Goal: Contribute content: Contribute content

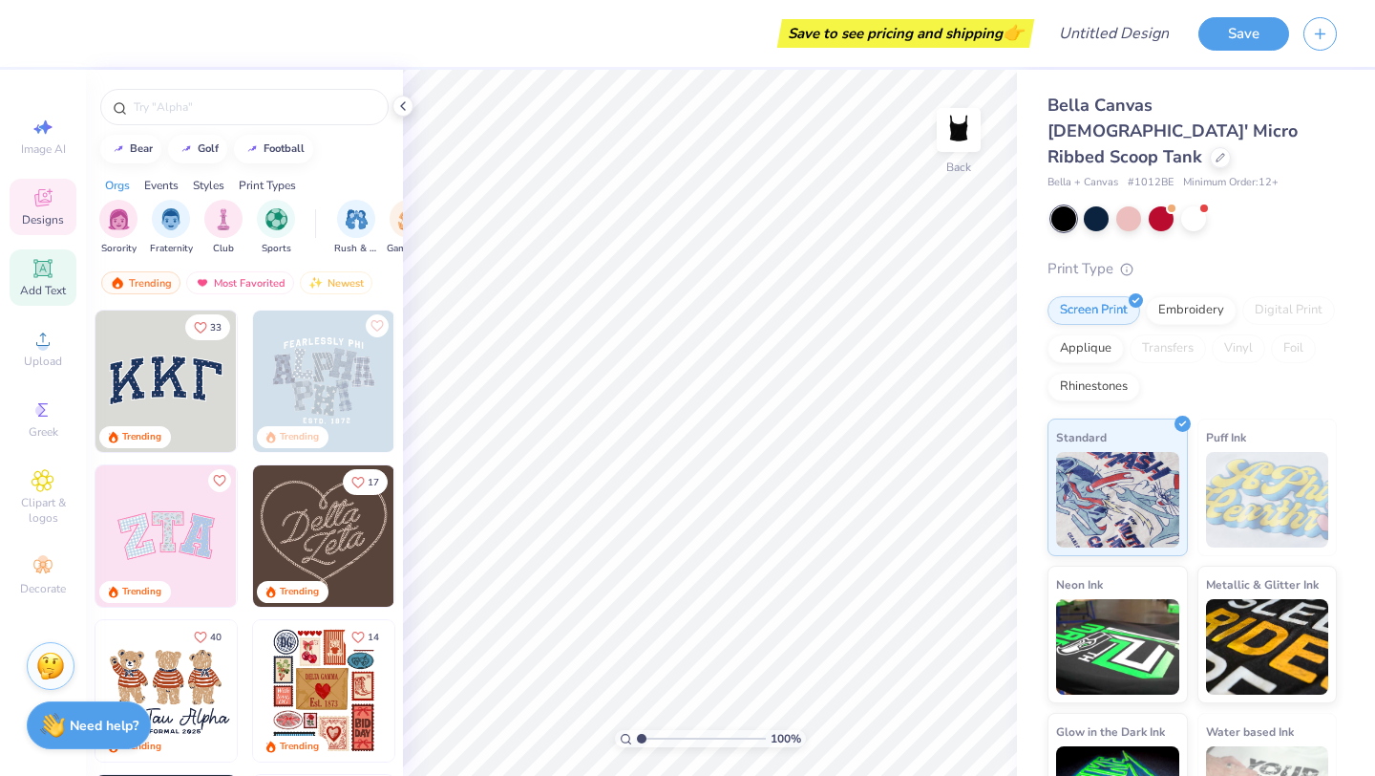
click at [56, 280] on div "Add Text" at bounding box center [43, 277] width 67 height 56
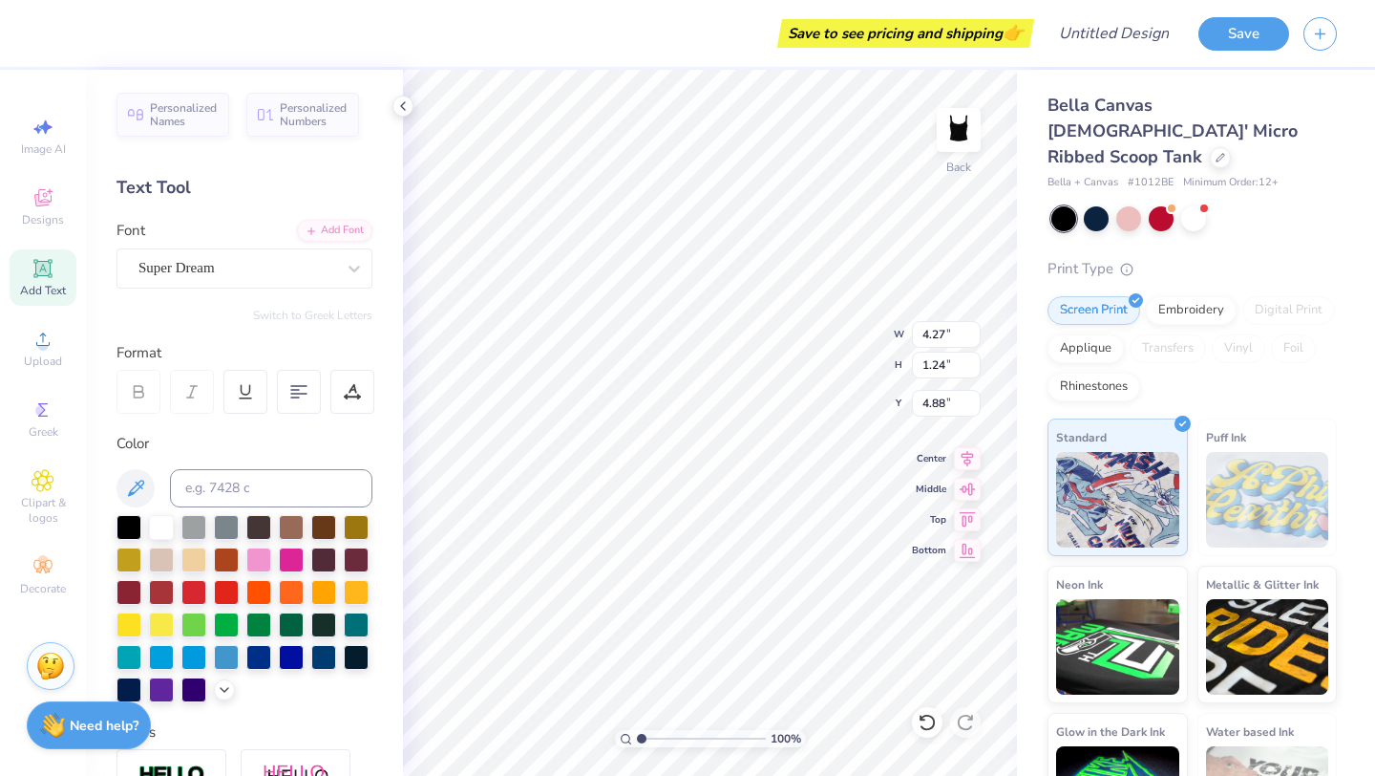
type textarea "T"
type textarea "i"
type textarea "I"
type textarea "t"
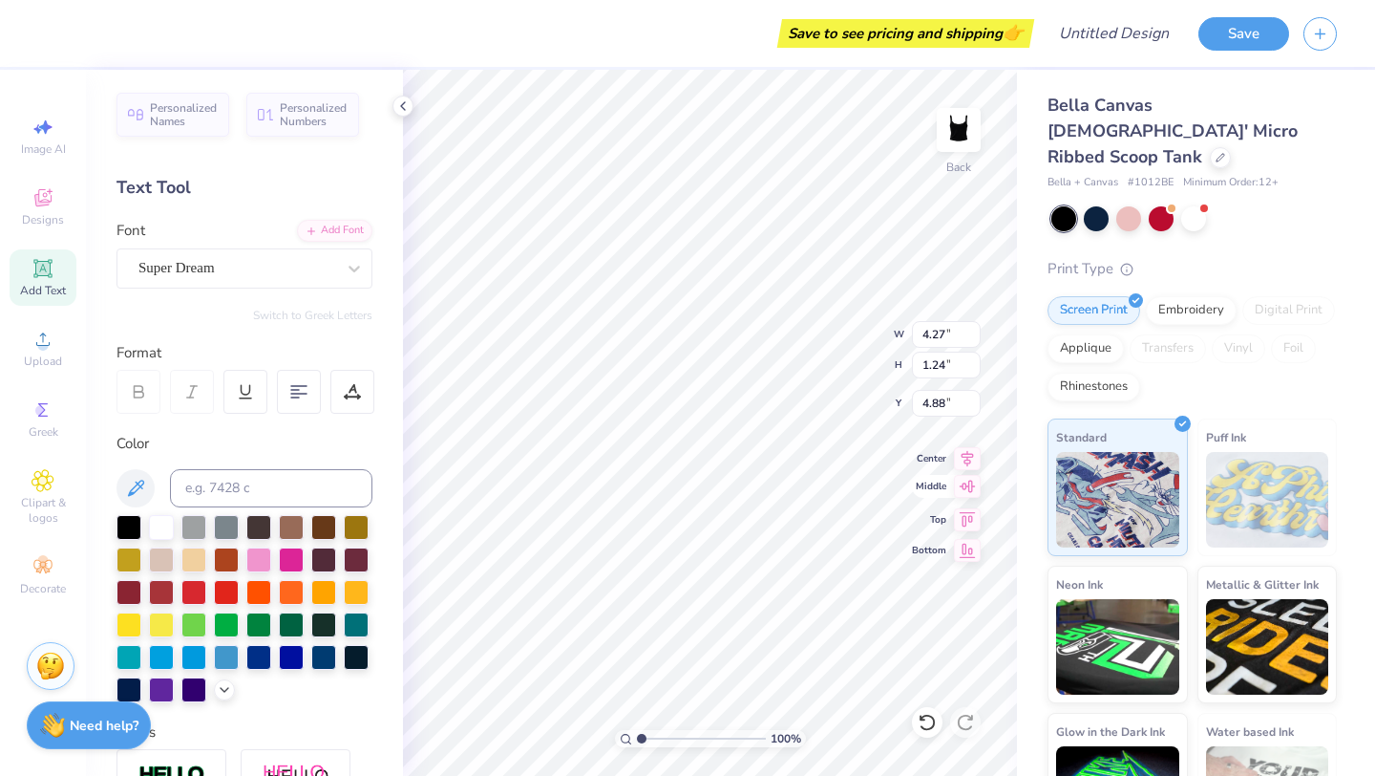
type textarea "TeamChase"
click at [844, 370] on div "100 % Back W 4.27 4.27 " H 1.24 1.24 " Y 4.88 4.88 " Center Middle Top Bottom" at bounding box center [710, 423] width 614 height 706
type input "3.97"
type input "0.54"
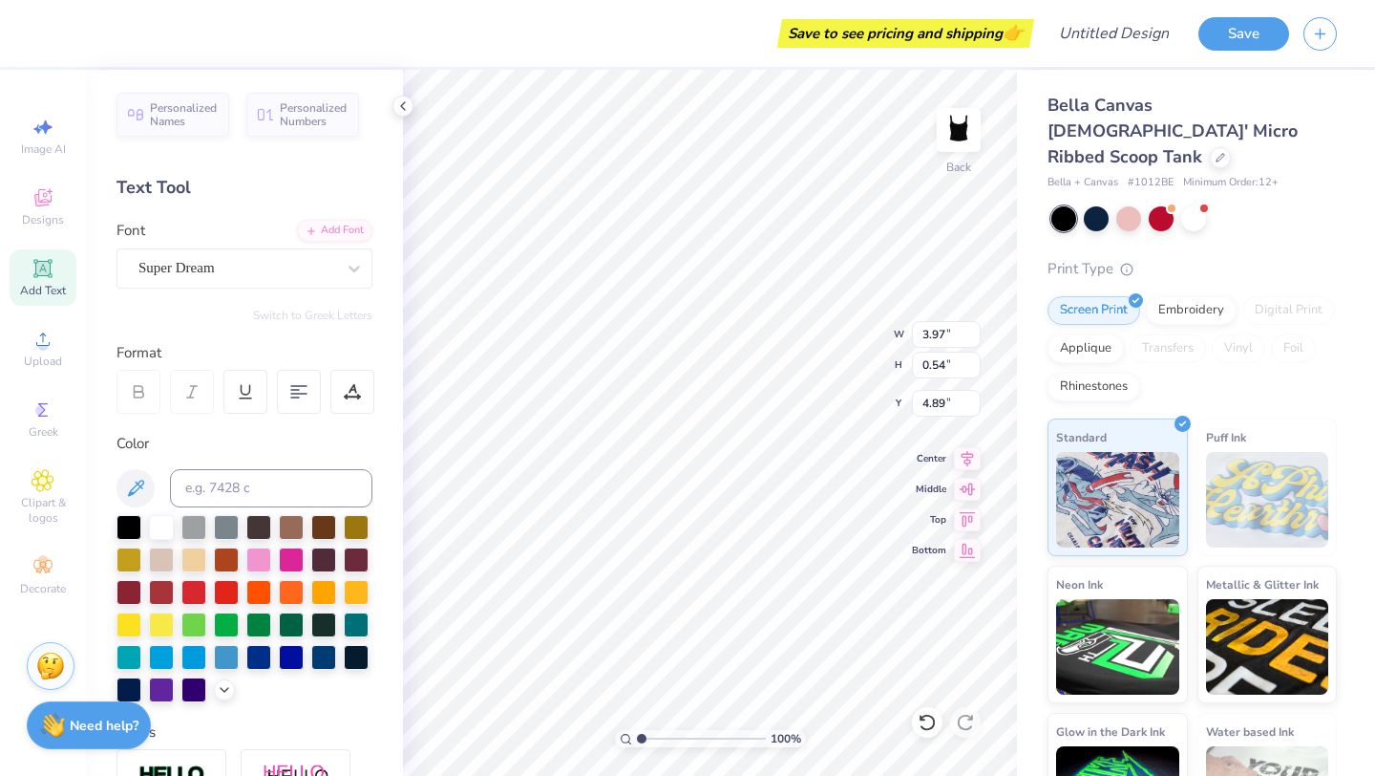
type input "2.00"
click at [288, 277] on div "Super Dream" at bounding box center [237, 268] width 201 height 30
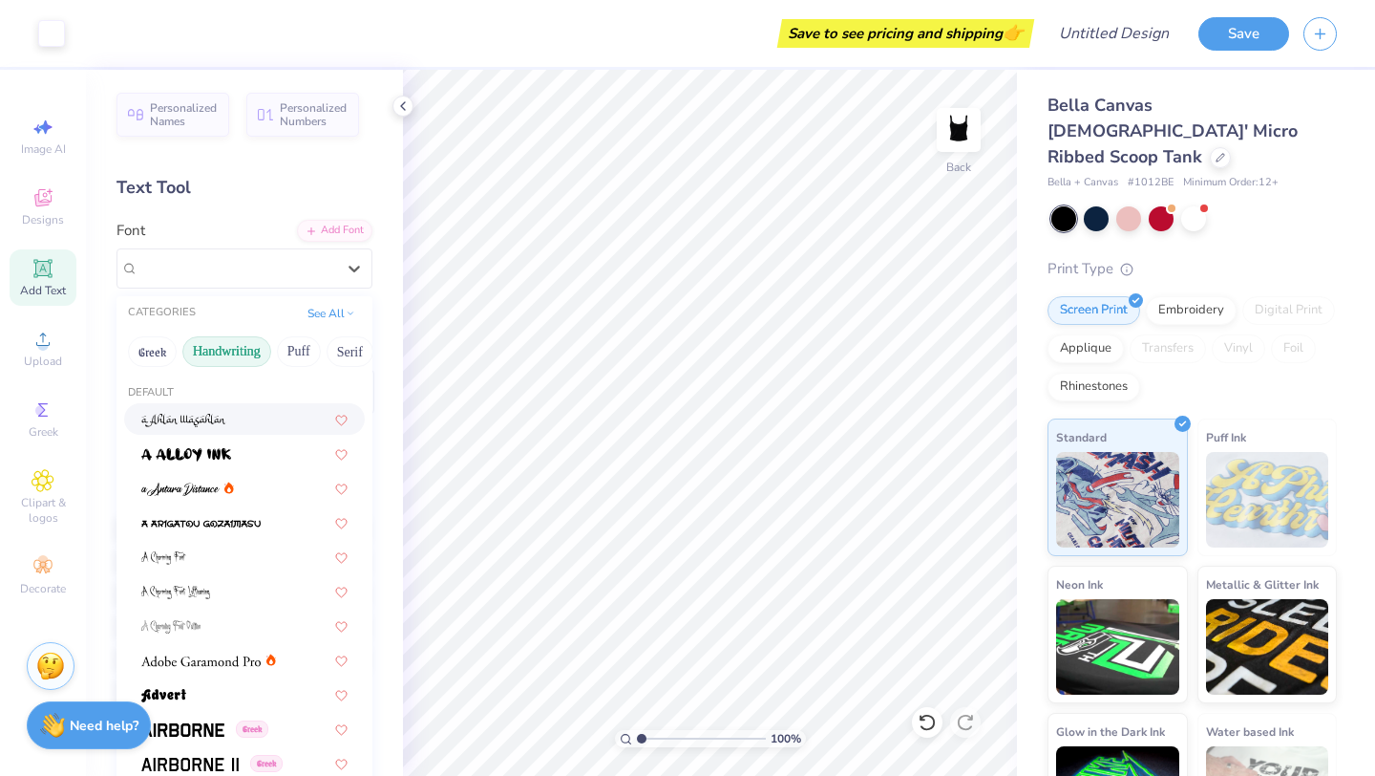
click at [208, 348] on button "Handwriting" at bounding box center [226, 351] width 89 height 31
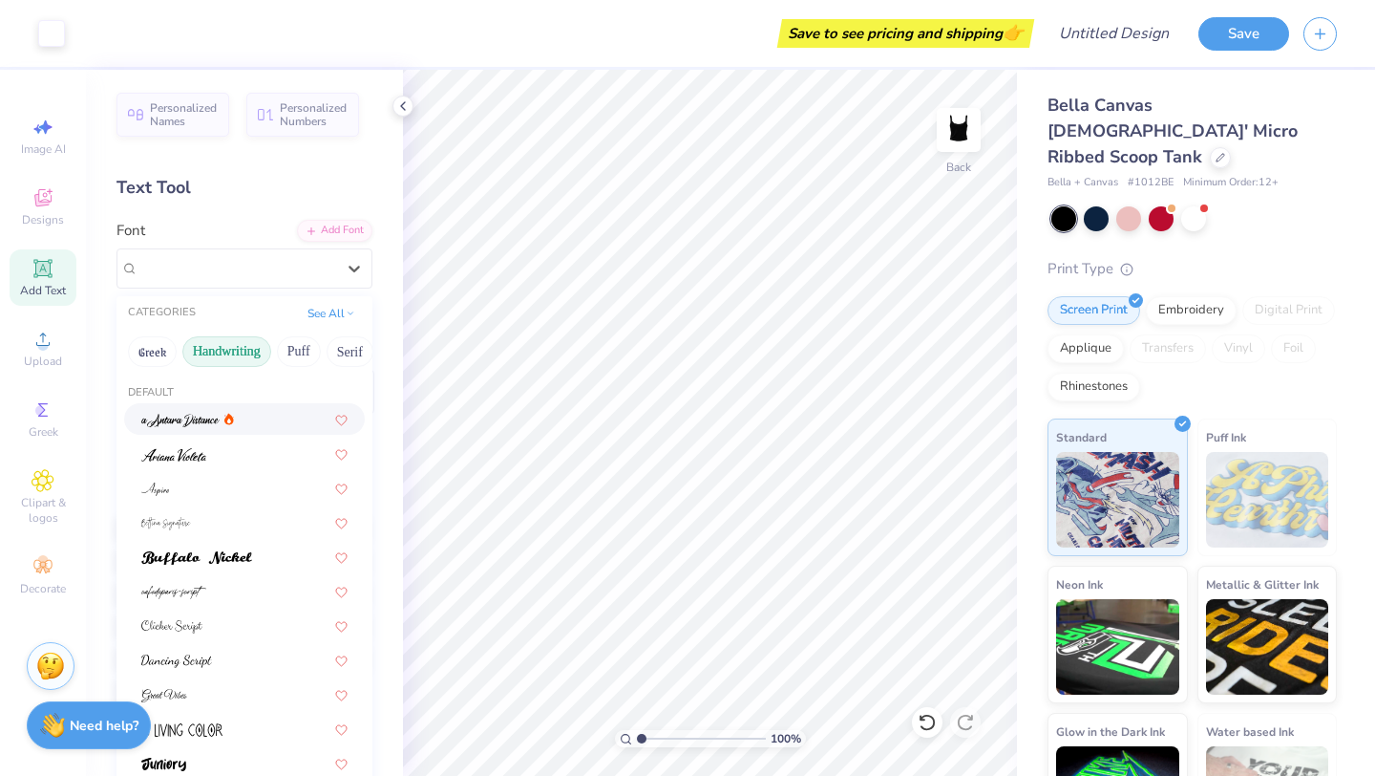
click at [218, 414] on img at bounding box center [180, 420] width 78 height 13
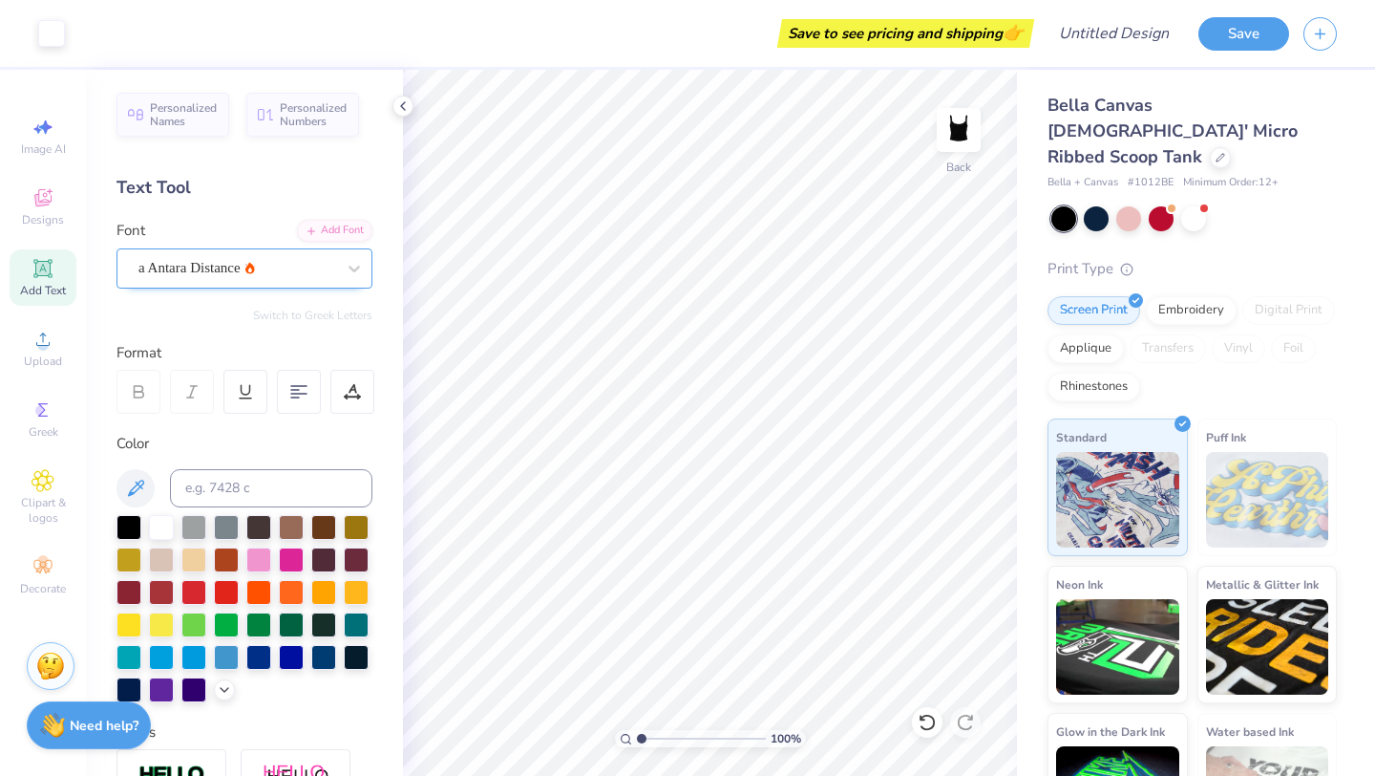
click at [210, 279] on div at bounding box center [236, 268] width 197 height 26
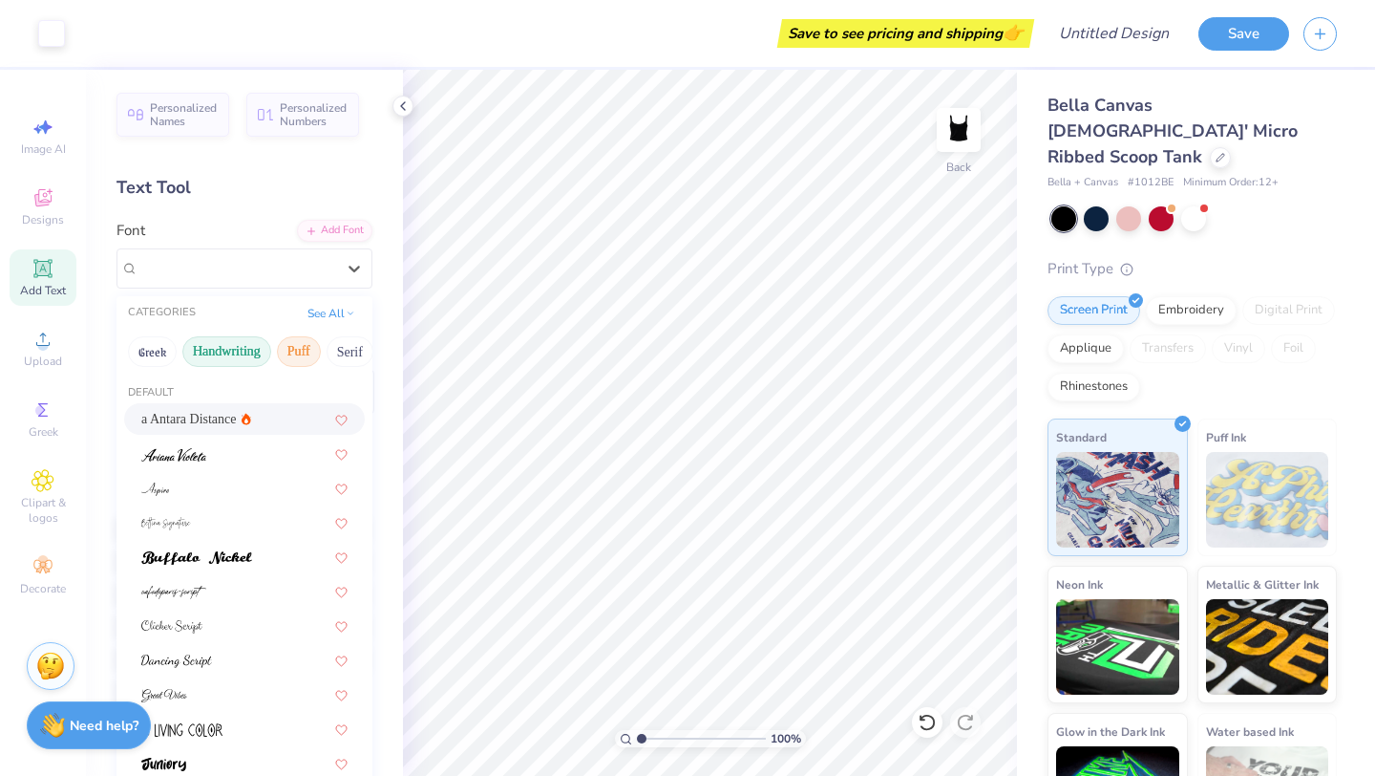
click at [307, 348] on button "Puff" at bounding box center [299, 351] width 44 height 31
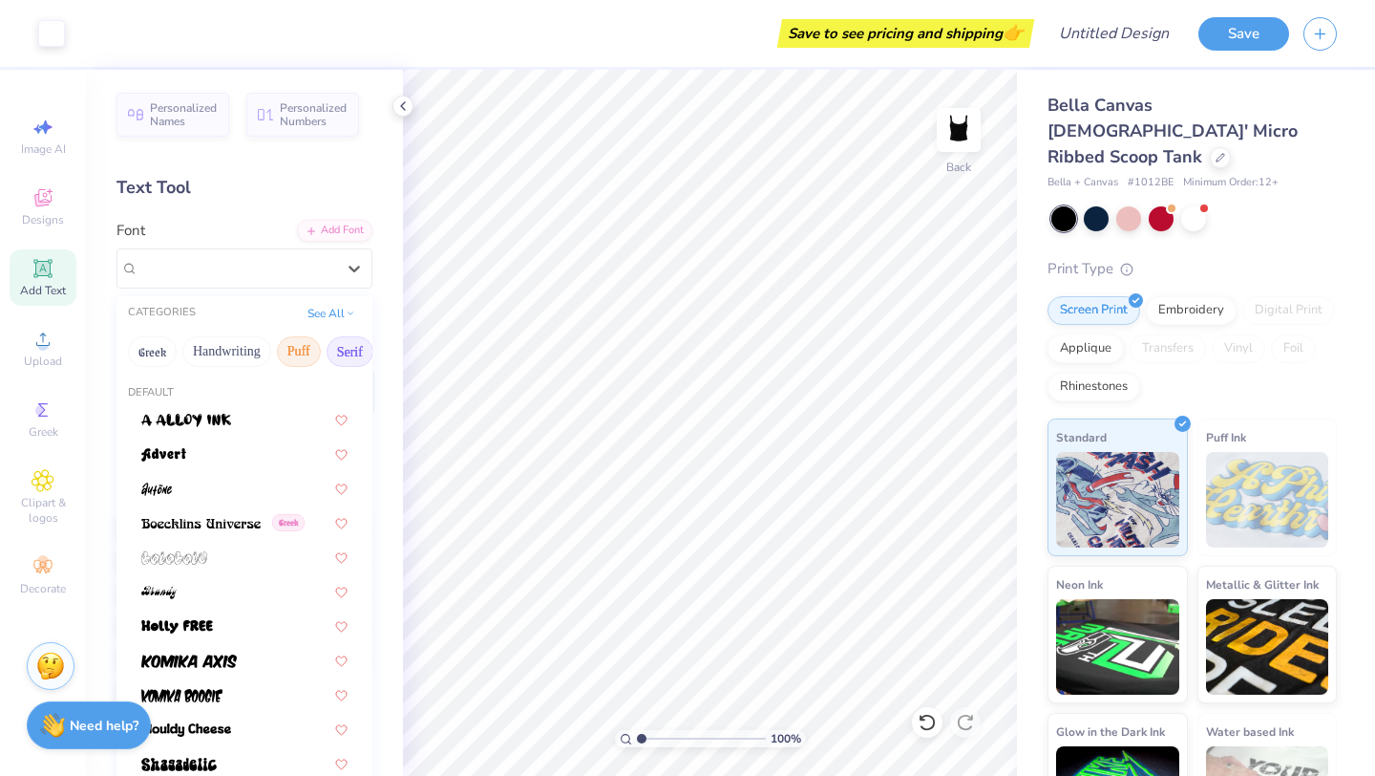
click at [342, 349] on button "Serif" at bounding box center [350, 351] width 47 height 31
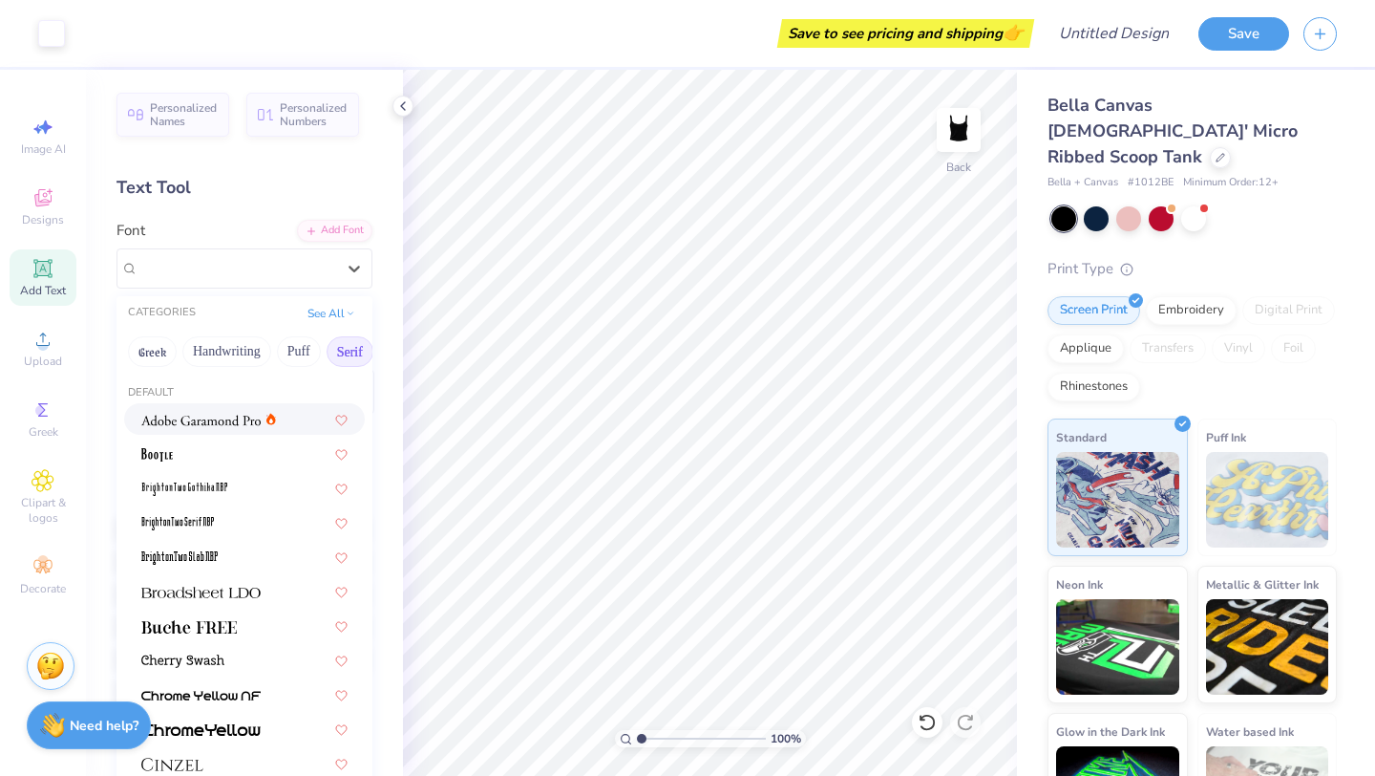
click at [222, 420] on img at bounding box center [200, 420] width 119 height 13
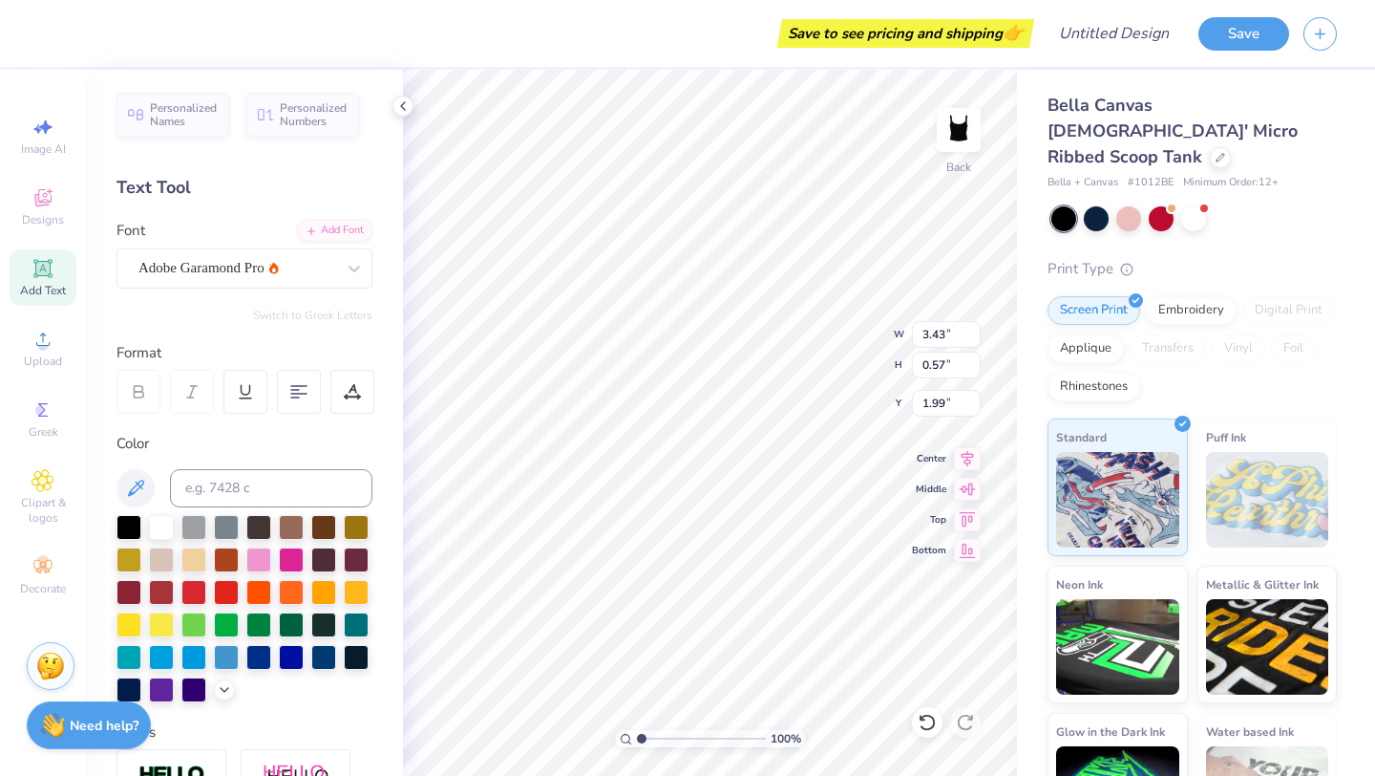
type input "2.00"
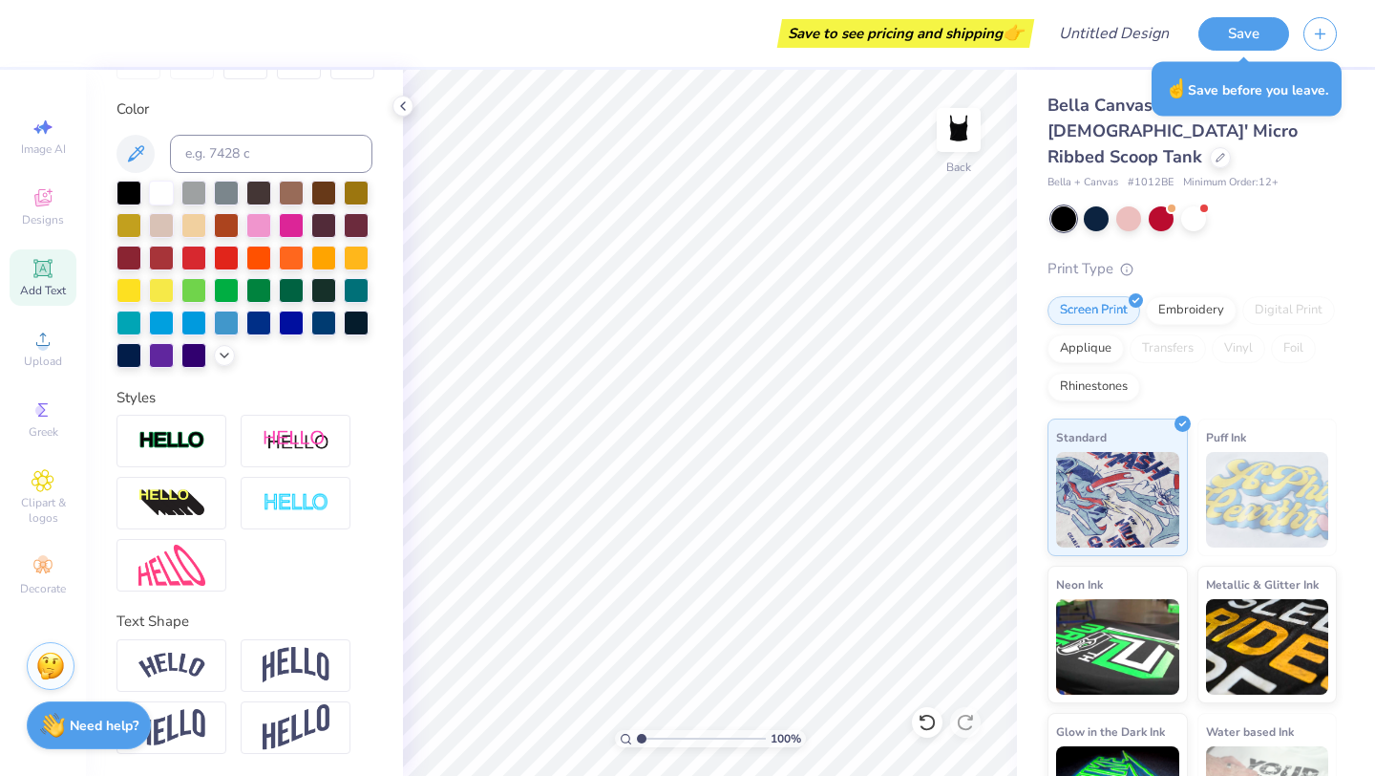
scroll to position [331, 0]
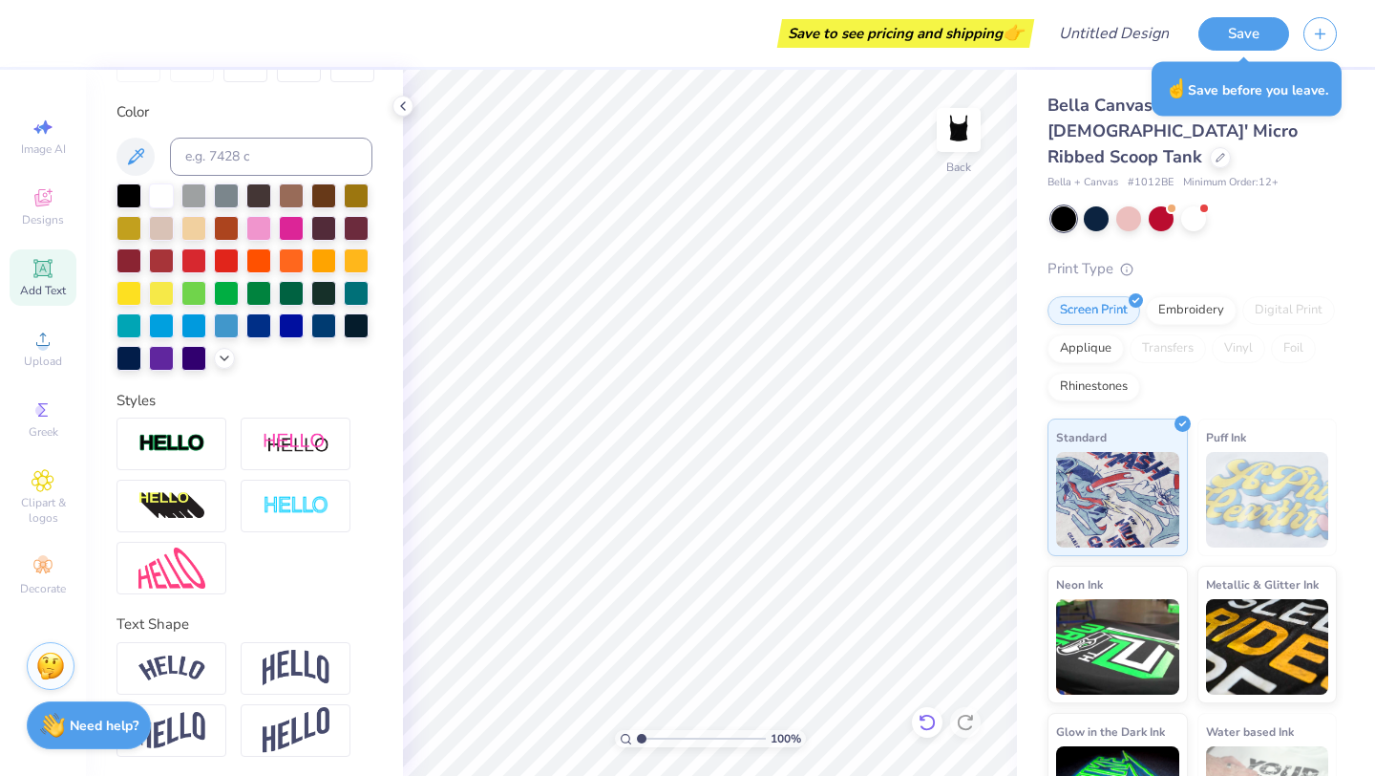
click at [938, 712] on div at bounding box center [927, 722] width 31 height 31
type textarea "Team Chase"
click at [28, 285] on span "Add Text" at bounding box center [43, 290] width 46 height 15
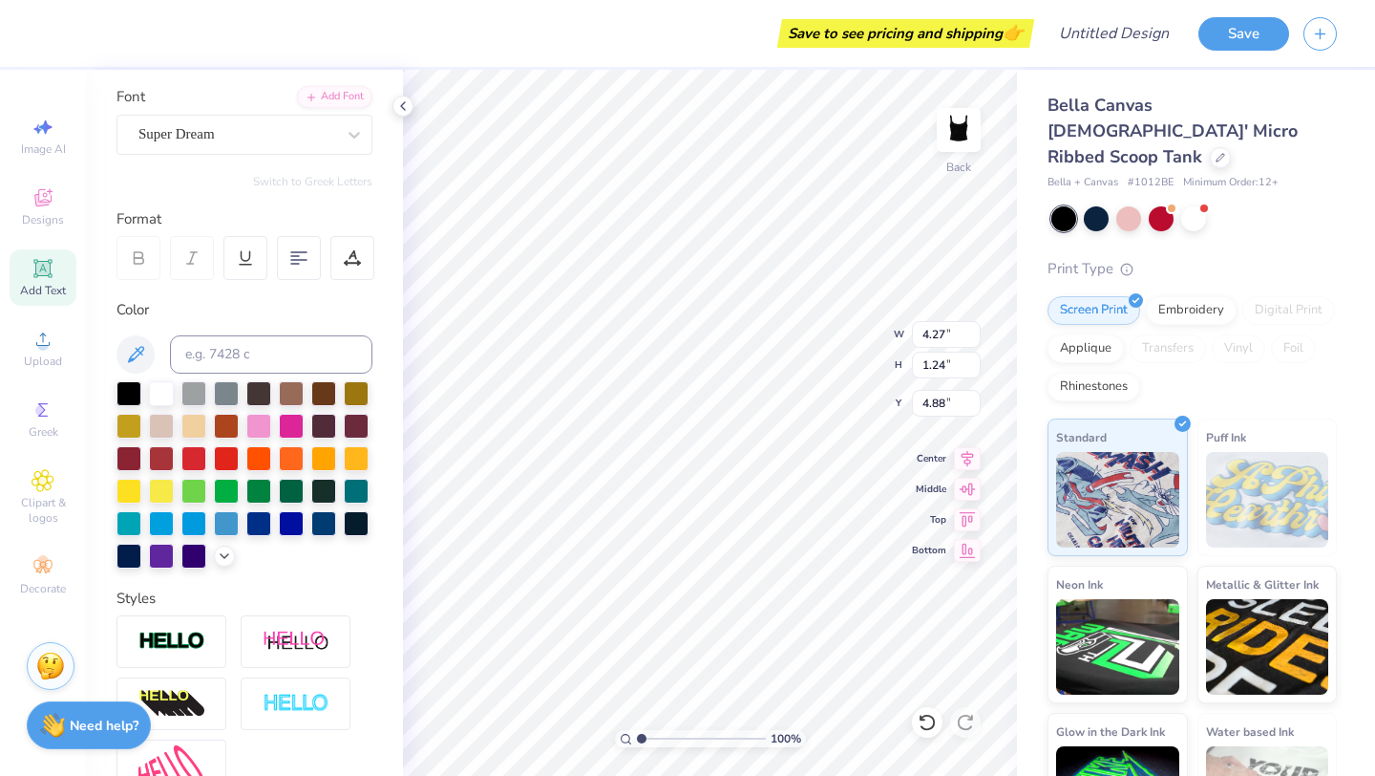
scroll to position [0, 0]
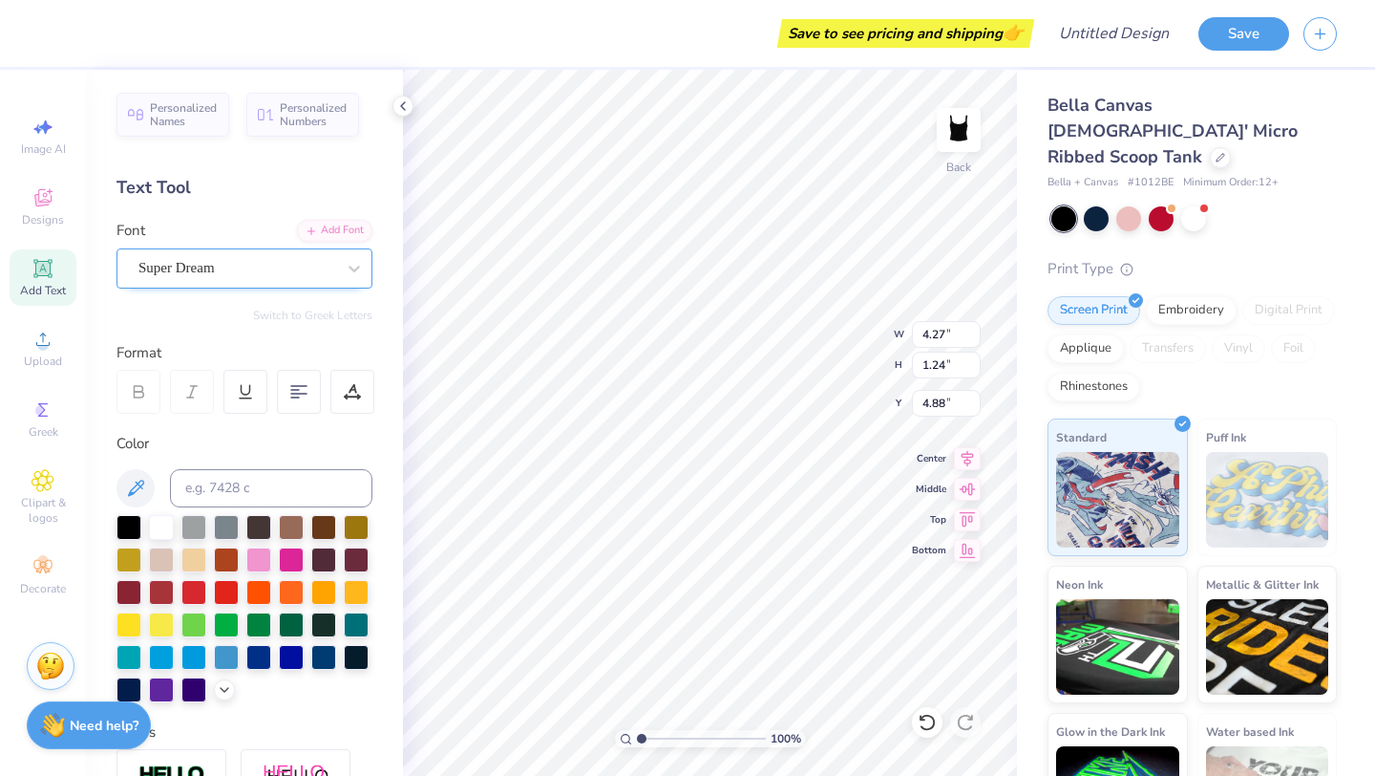
click at [249, 277] on div "Super Dream" at bounding box center [237, 268] width 201 height 30
type textarea "T"
type textarea "Cambridge 2025"
click at [971, 467] on div "100 % Back W 4.27 4.27 " H 1.24 1.24 " Y 4.88 4.88 " Center Middle Top Bottom" at bounding box center [710, 423] width 614 height 706
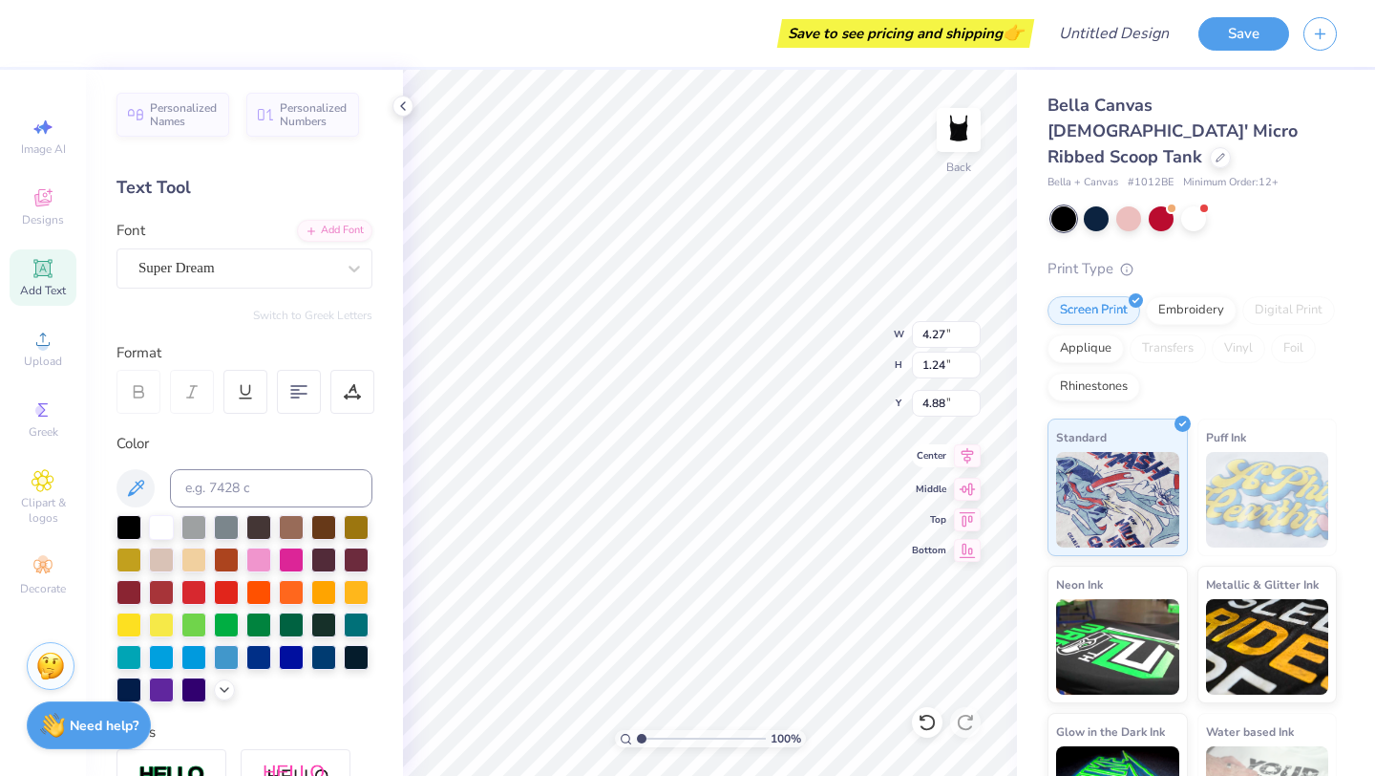
click at [971, 467] on icon at bounding box center [967, 455] width 27 height 23
click at [959, 450] on icon at bounding box center [967, 455] width 27 height 23
type textarea "Cambridge 2025"
click at [319, 246] on div "Font Super Dream" at bounding box center [245, 254] width 256 height 69
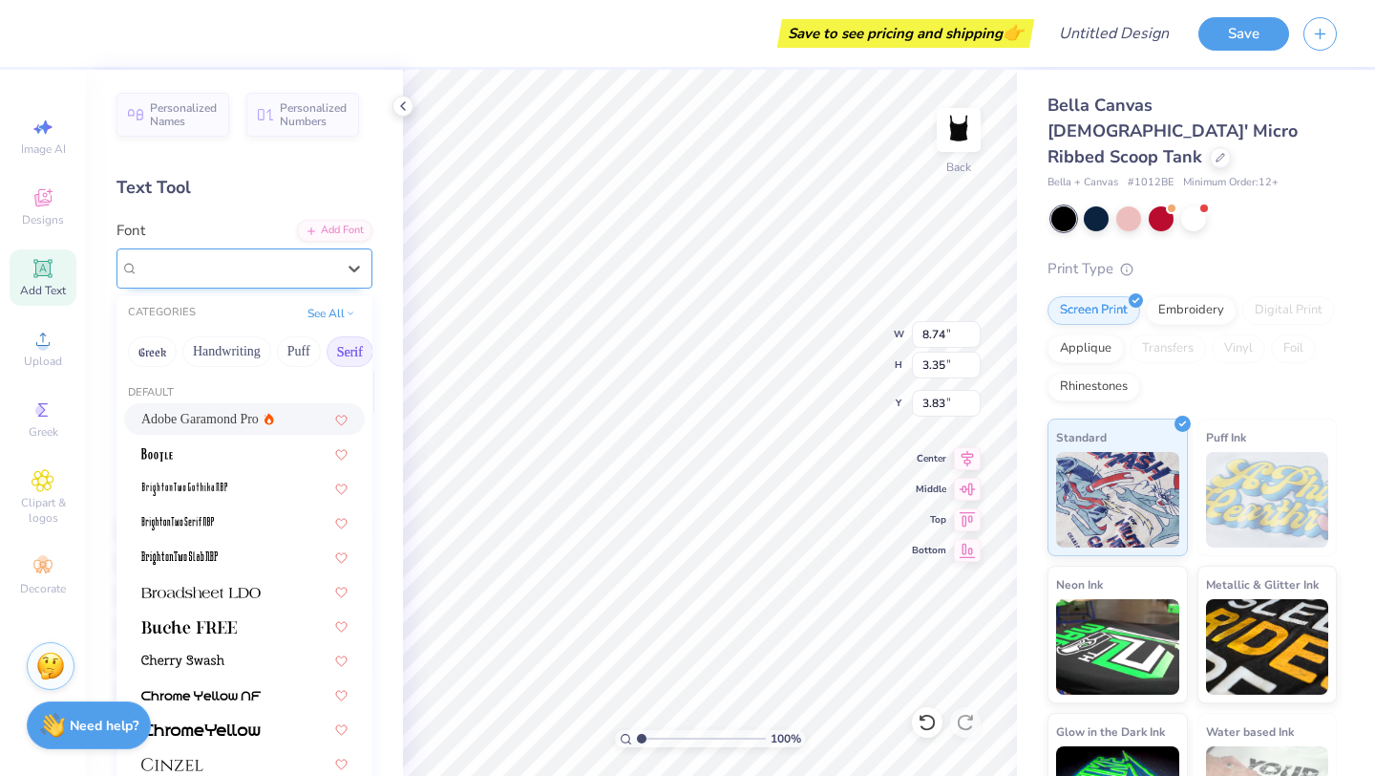
click at [319, 270] on div "Super Dream" at bounding box center [237, 268] width 201 height 30
click at [274, 447] on div at bounding box center [244, 453] width 206 height 20
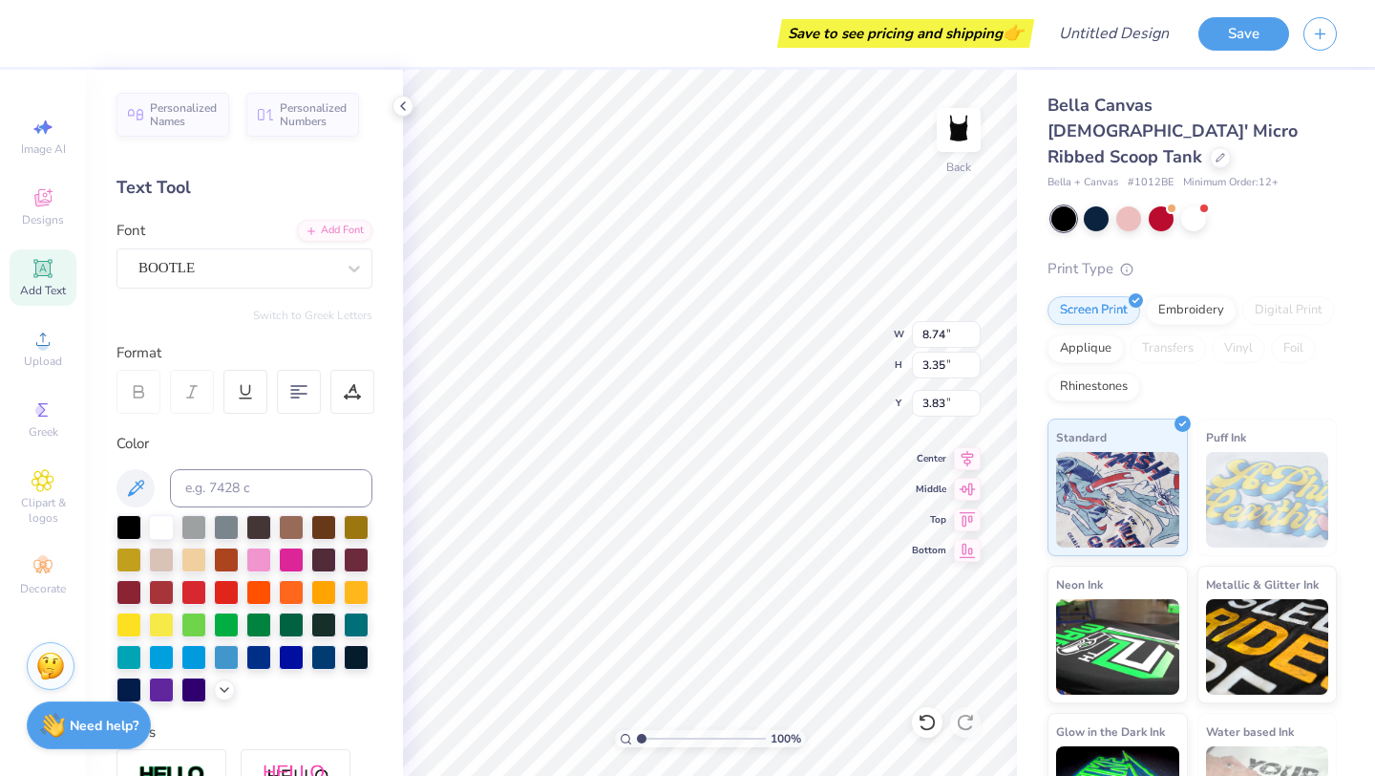
scroll to position [1, 1]
click at [207, 269] on div "BOOTLE" at bounding box center [237, 268] width 201 height 30
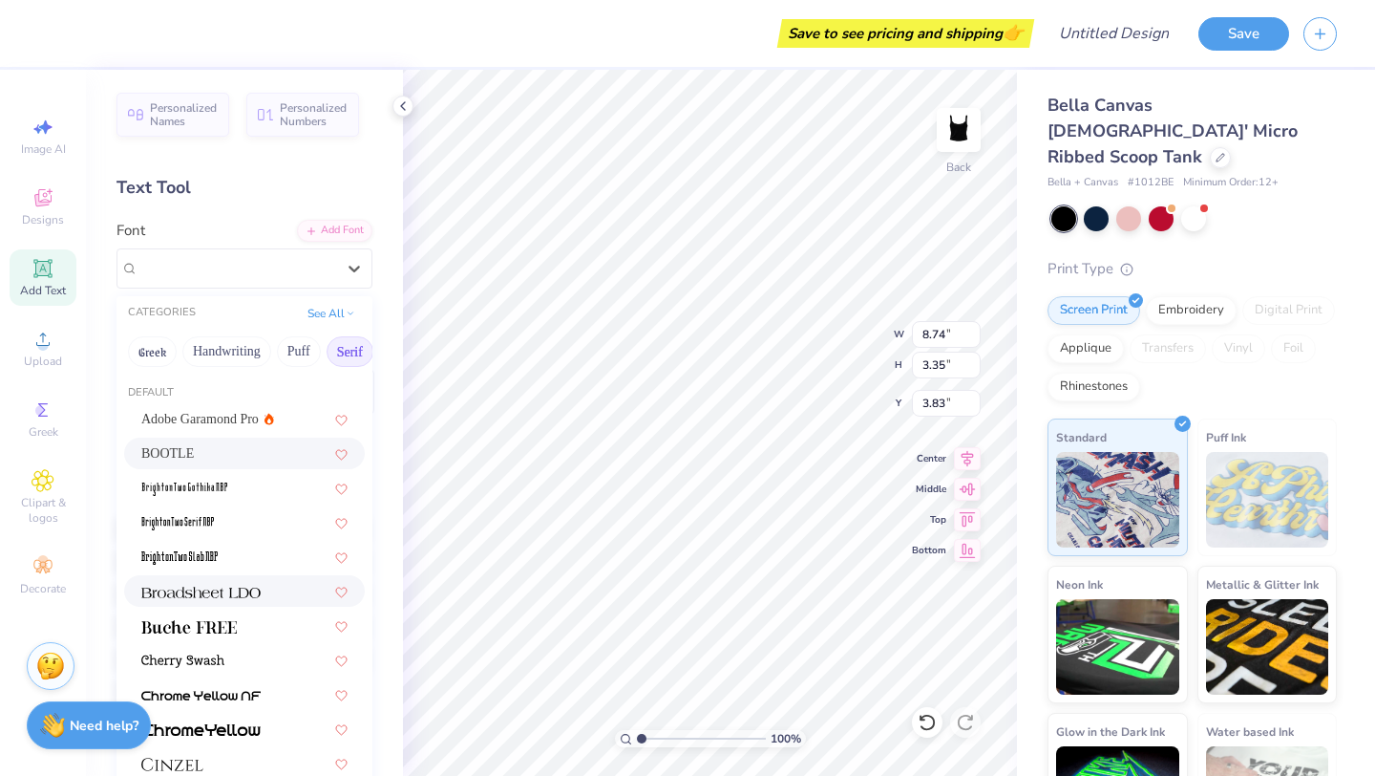
click at [212, 590] on img at bounding box center [200, 592] width 119 height 13
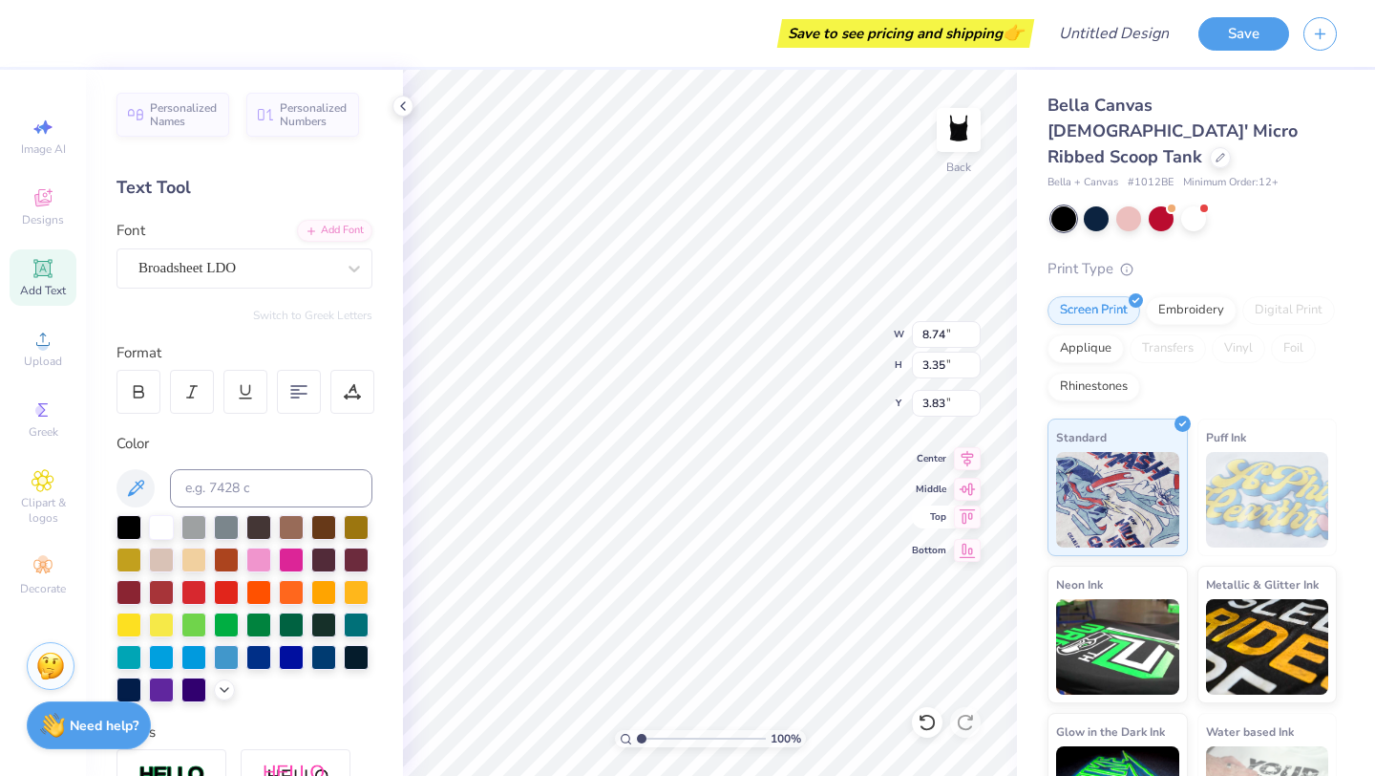
scroll to position [1, 3]
type input "4.93"
type input "1.85"
type input "3.31"
type input "3.63"
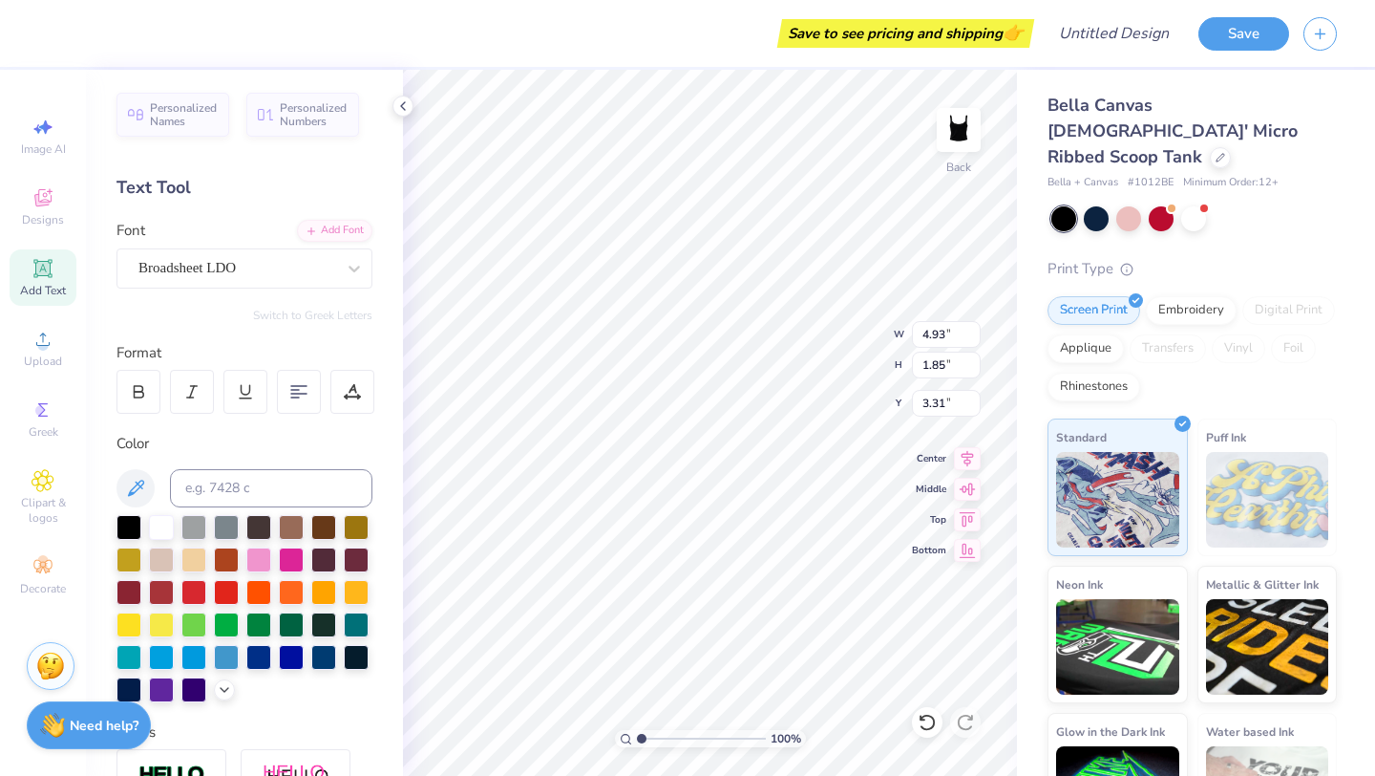
type input "0.57"
type input "2.00"
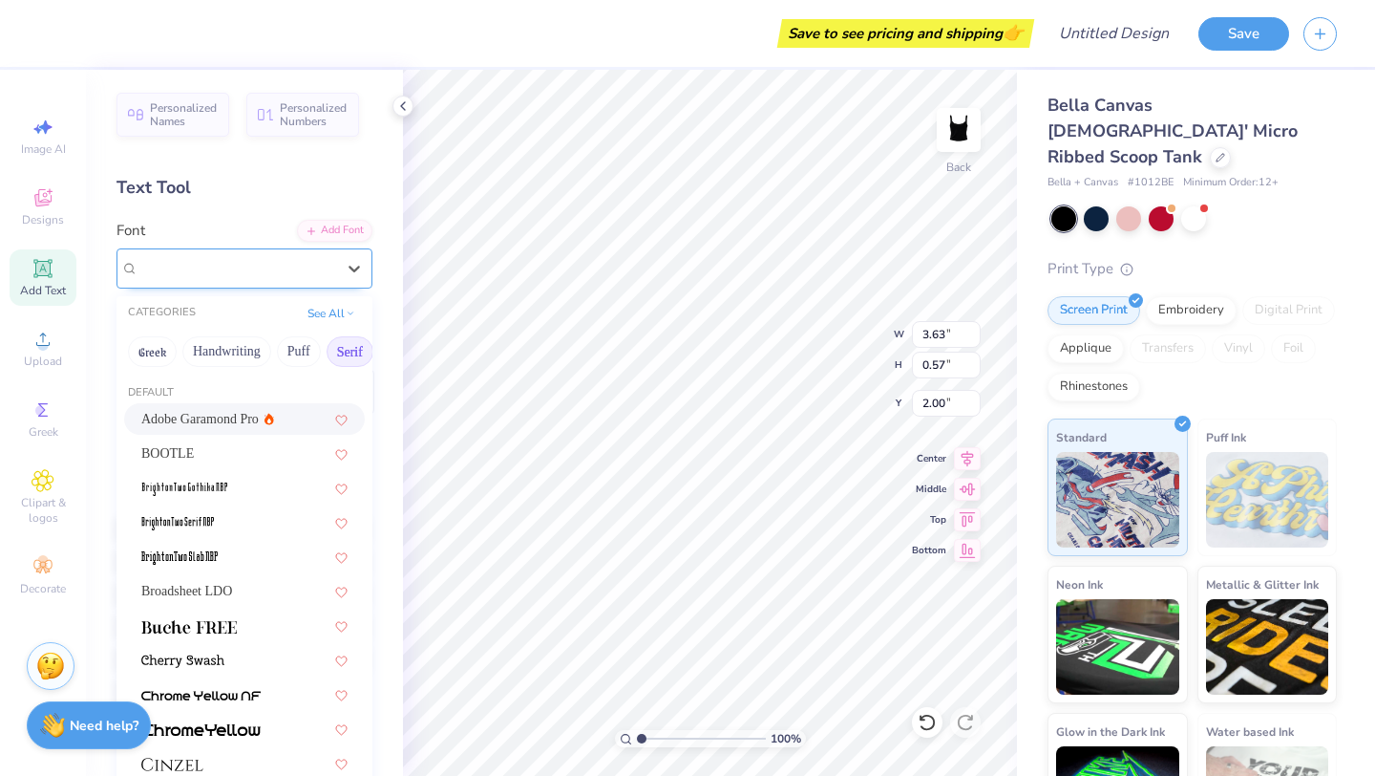
click at [330, 279] on div at bounding box center [236, 268] width 197 height 26
click at [230, 599] on span "Broadsheet LDO" at bounding box center [186, 591] width 91 height 20
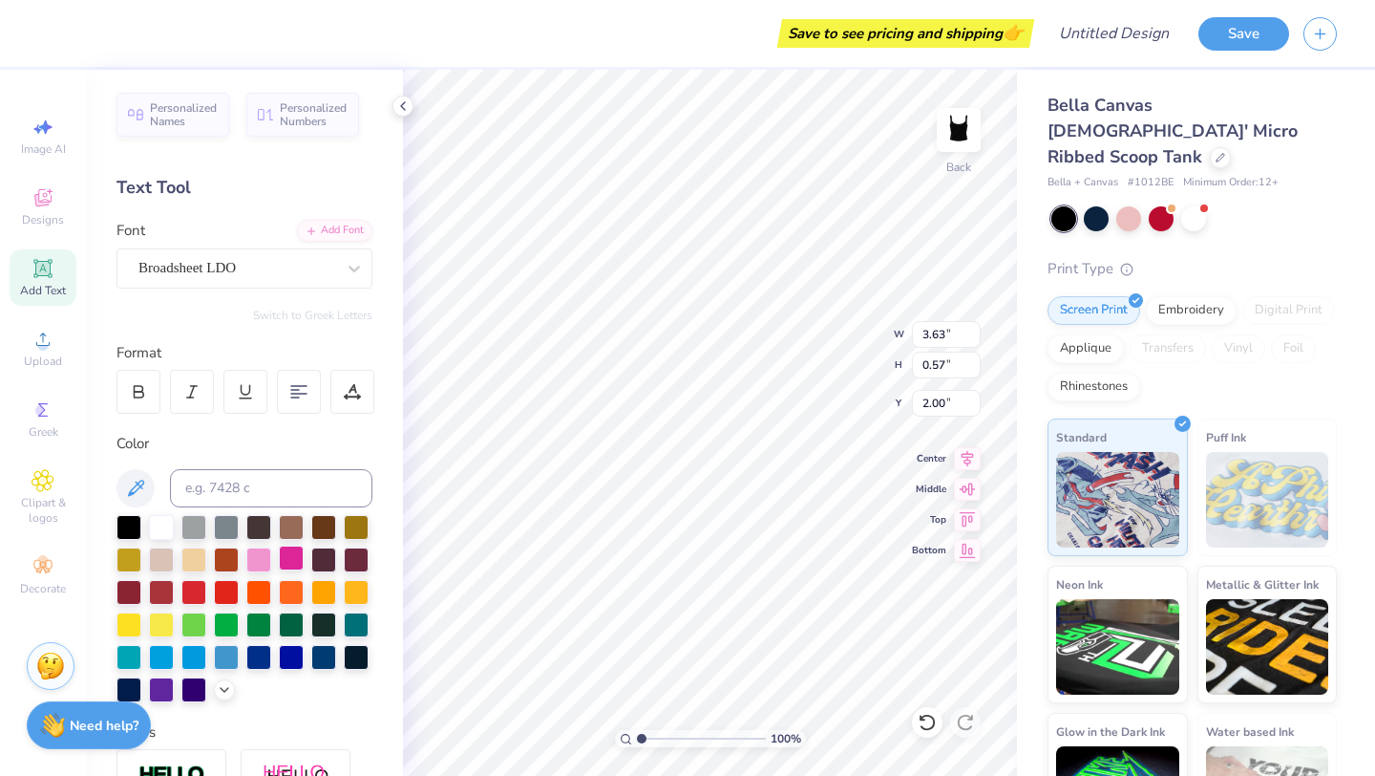
type input "4.93"
type input "1.85"
type input "3.31"
type input "4.66"
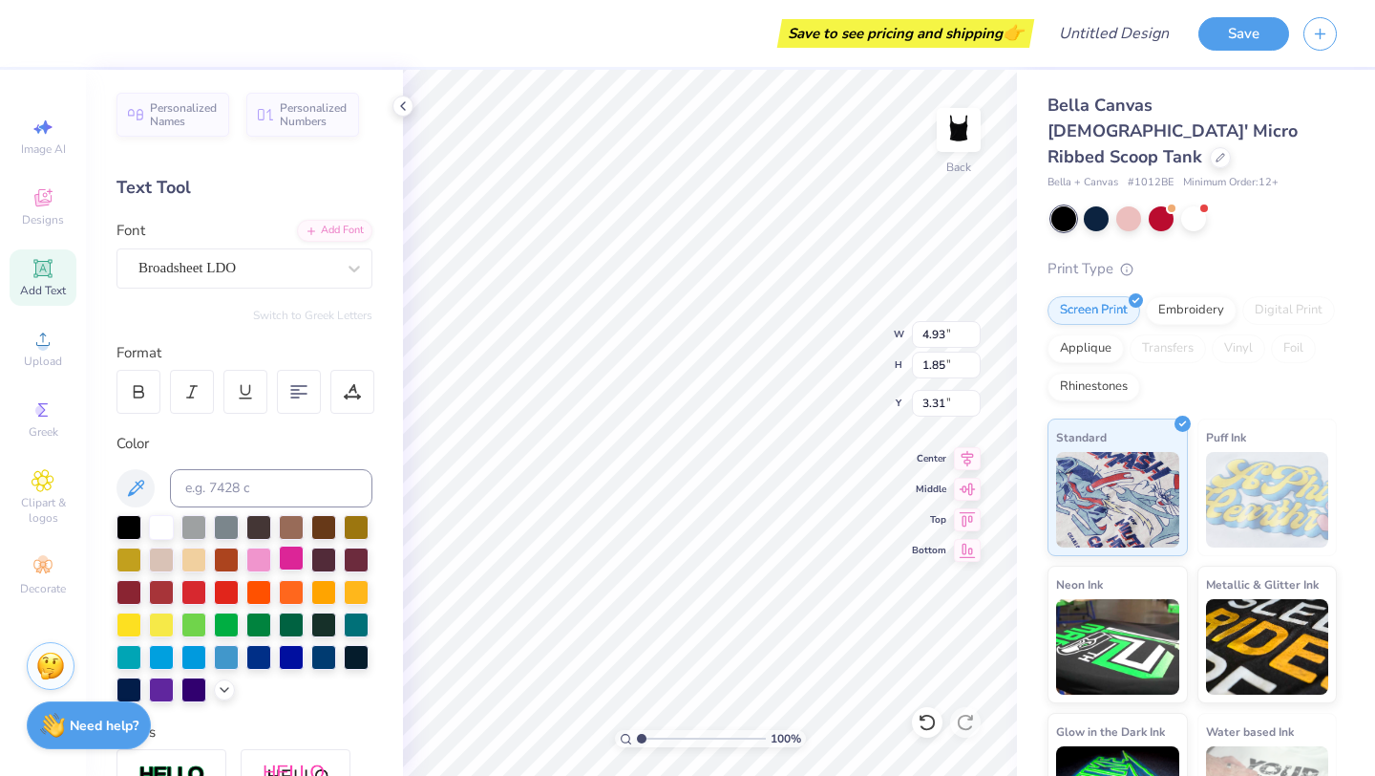
type input "0.58"
type input "1.99"
type input "2.24"
type input "2.57"
type input "6.36"
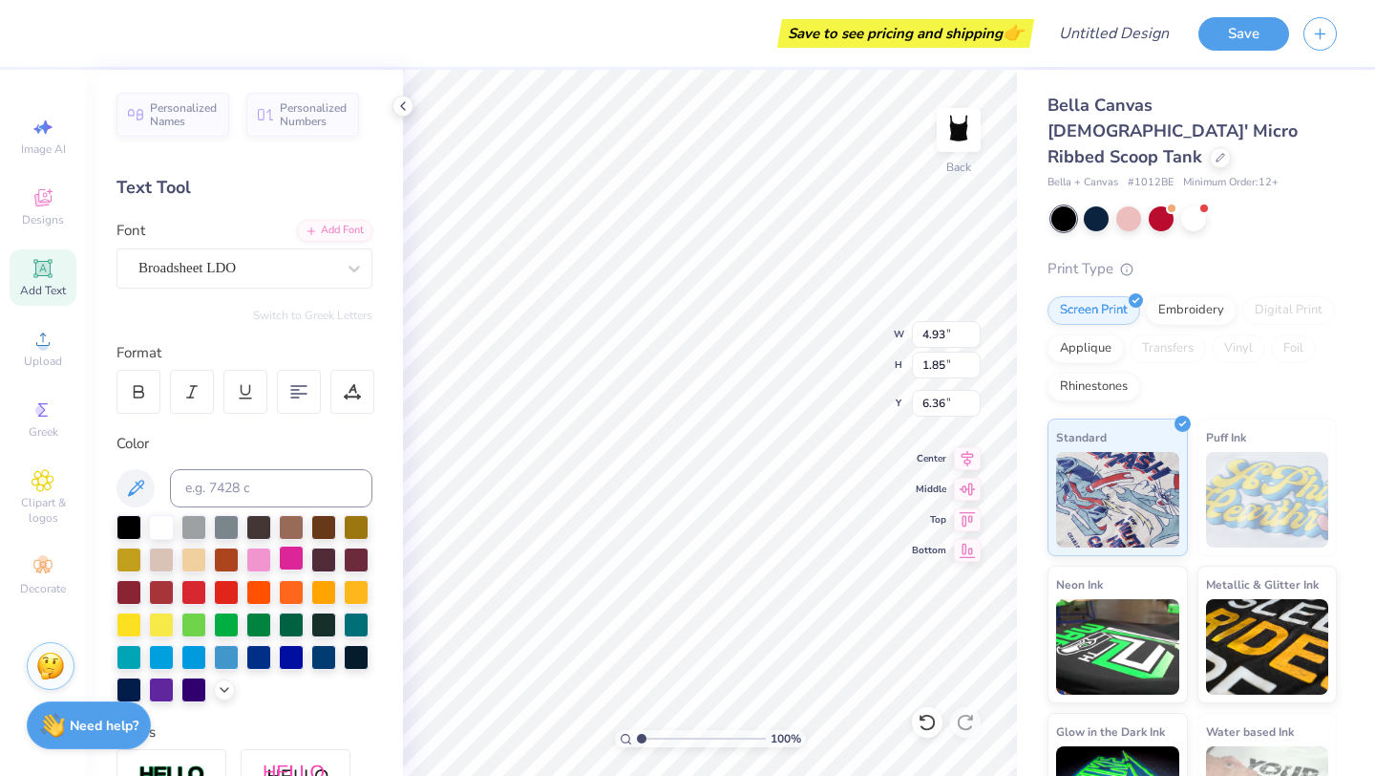
scroll to position [1, 0]
click at [966, 121] on img at bounding box center [959, 130] width 76 height 76
click at [31, 285] on span "Add Text" at bounding box center [43, 290] width 46 height 15
type textarea "T"
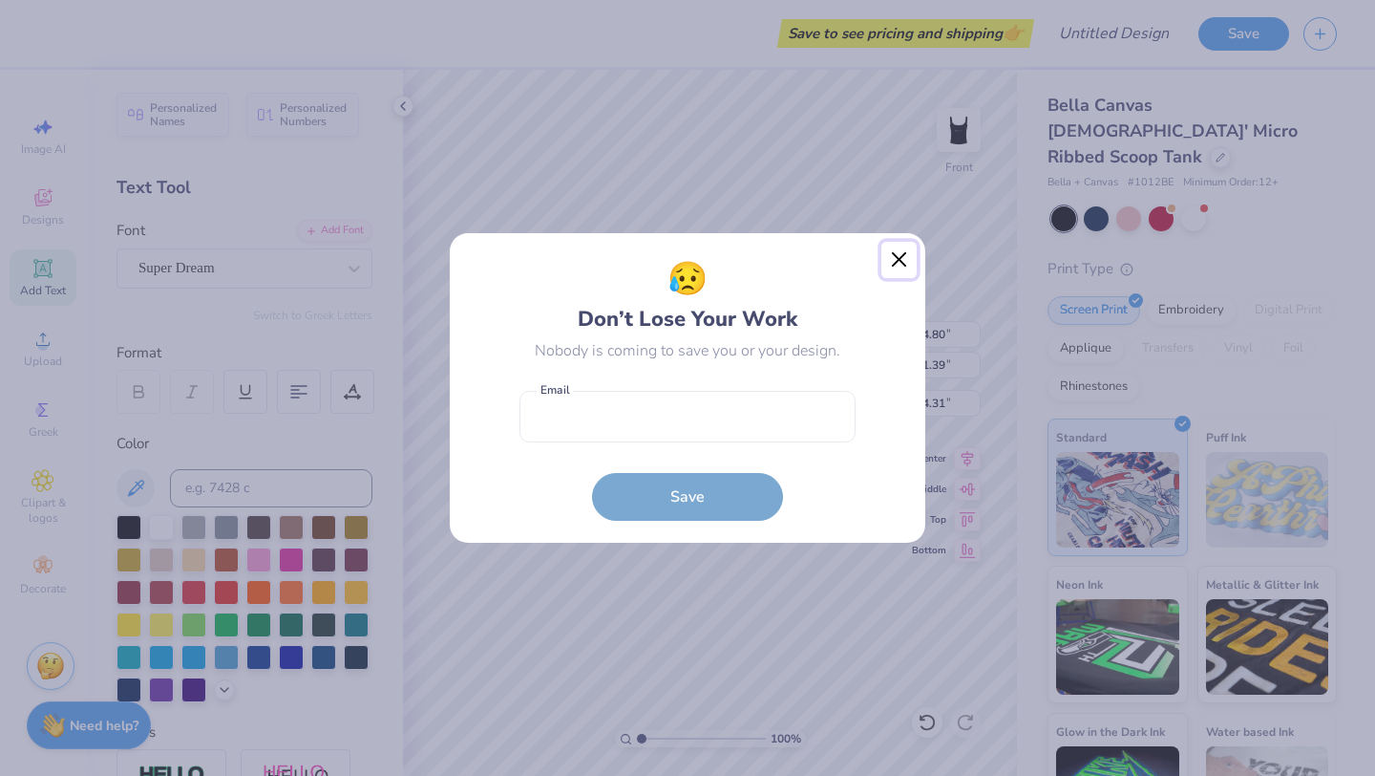
click at [904, 264] on button "Close" at bounding box center [900, 260] width 36 height 36
type input "1.20"
type input "1.38"
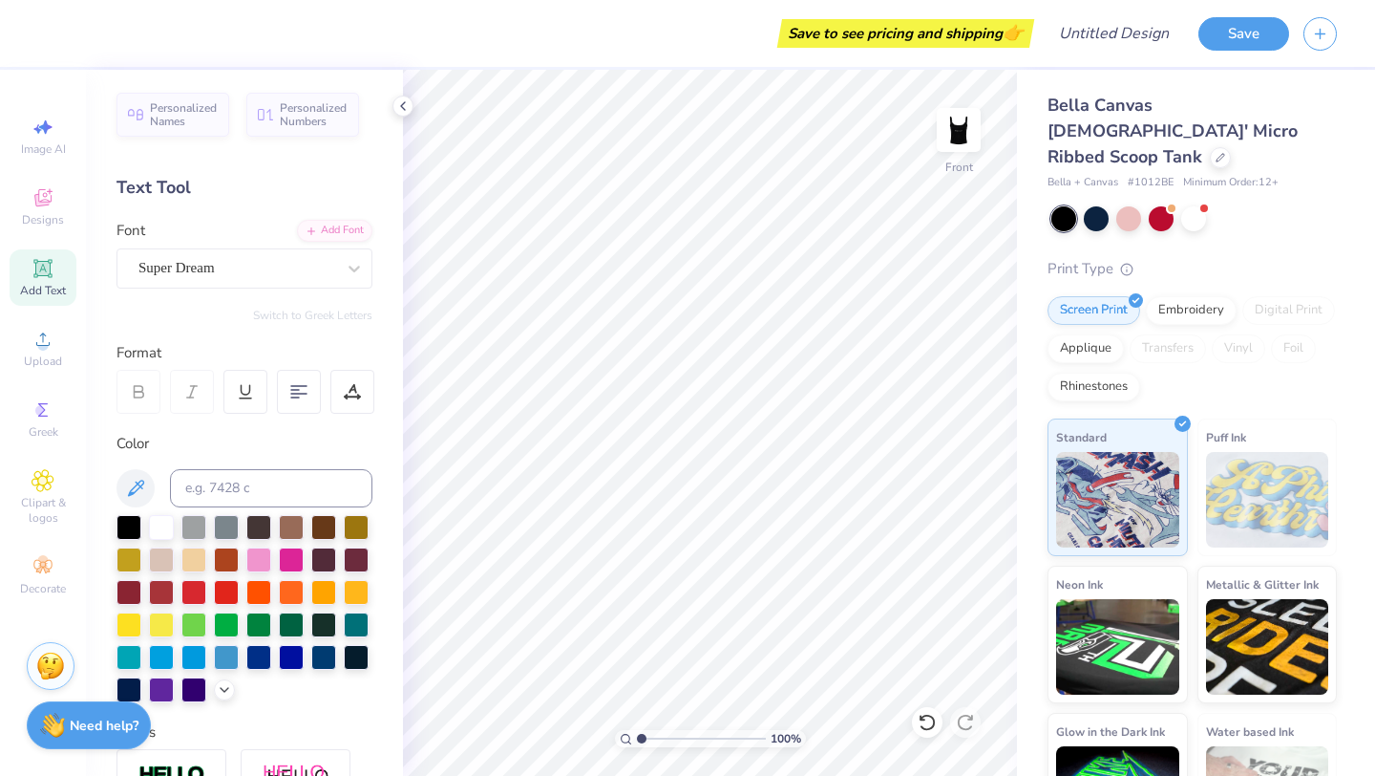
click at [40, 271] on icon at bounding box center [42, 268] width 14 height 14
type textarea "T"
type textarea "Cambridge 2025"
click at [247, 257] on div "Super Dream" at bounding box center [237, 268] width 201 height 30
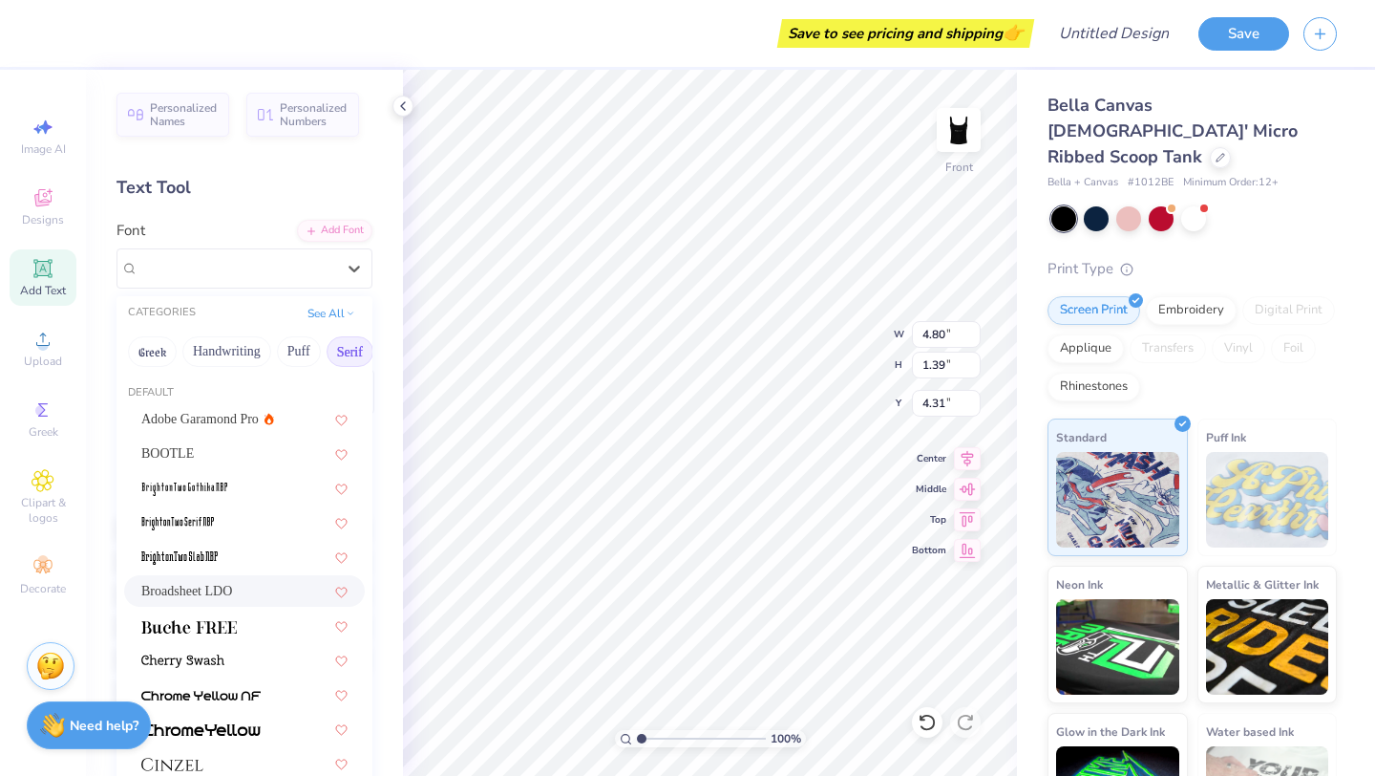
click at [226, 602] on div "Broadsheet LDO" at bounding box center [244, 591] width 241 height 32
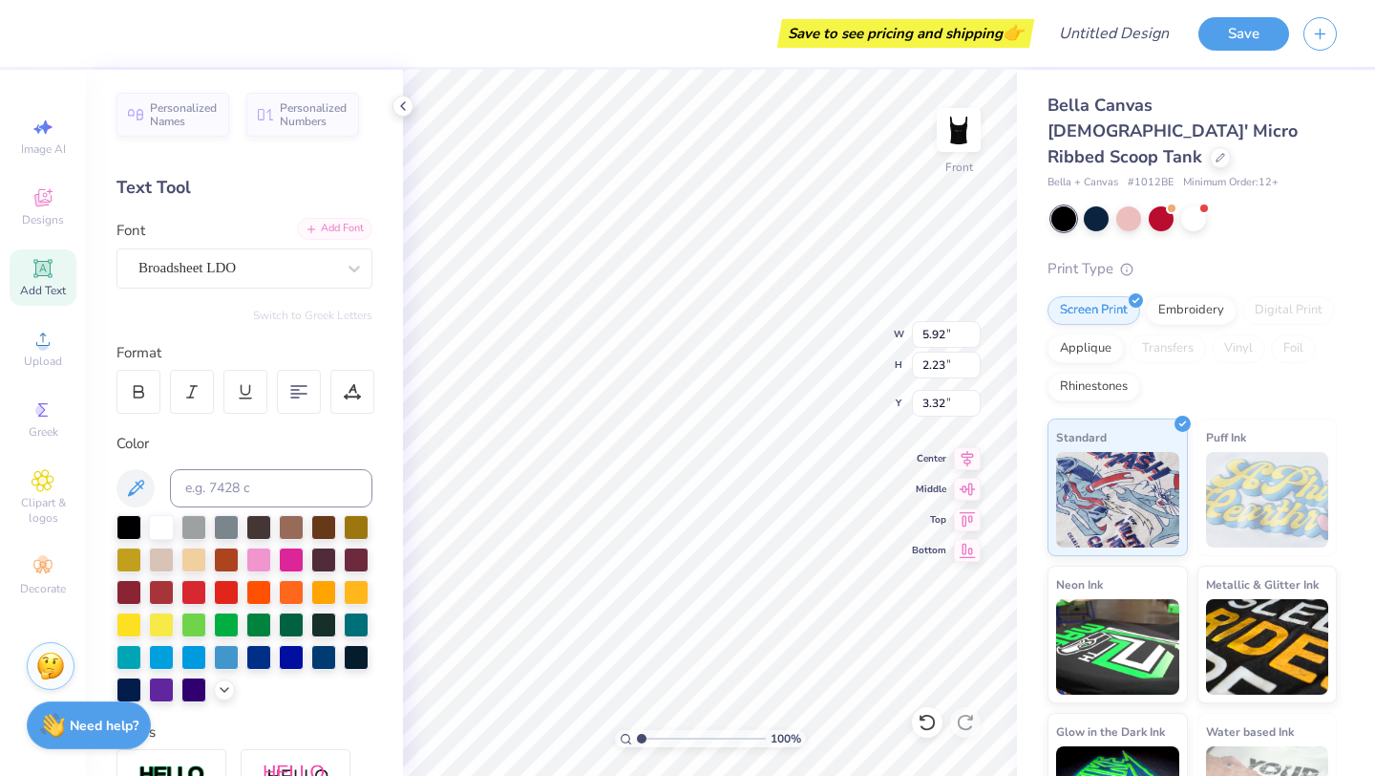
type input "5.92"
type input "2.23"
type input "2.77"
click at [952, 120] on img at bounding box center [959, 130] width 76 height 76
click at [30, 322] on div "Upload" at bounding box center [43, 348] width 67 height 56
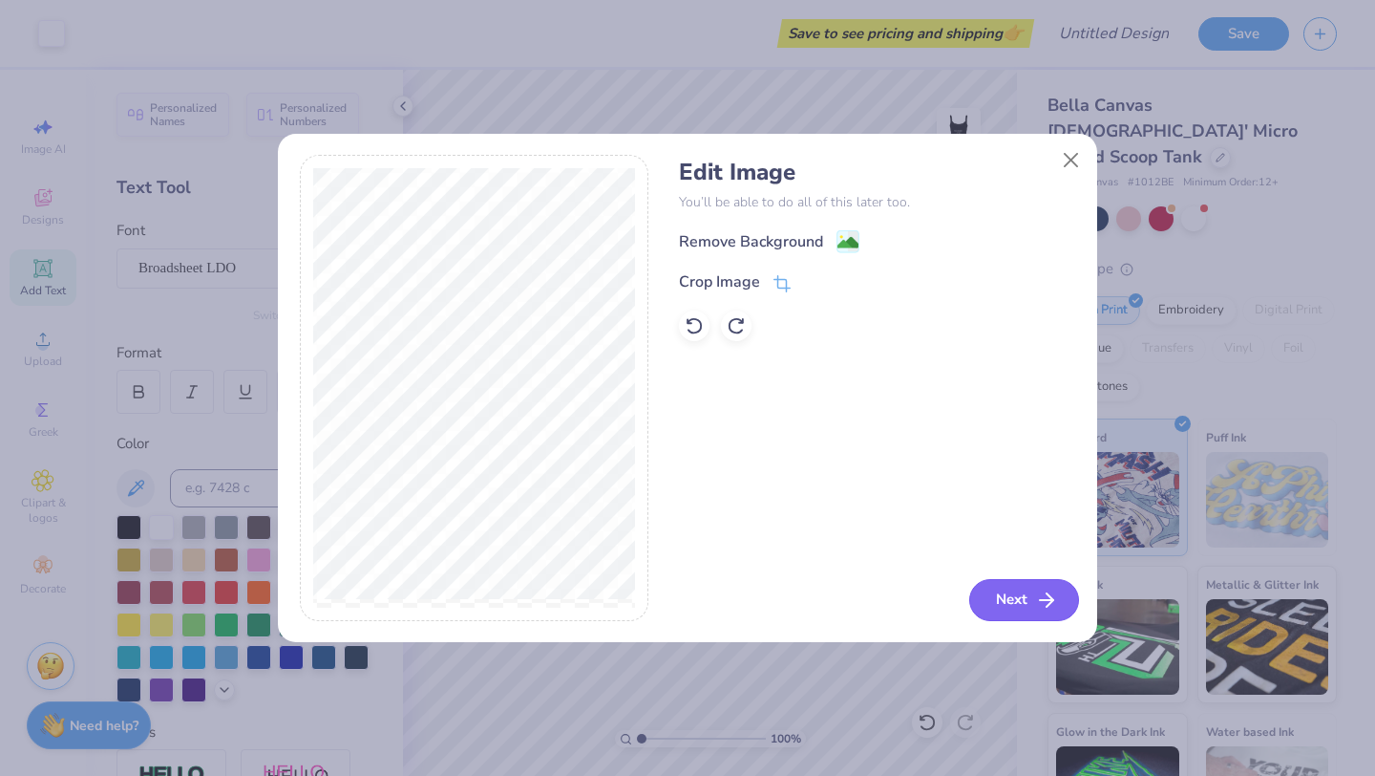
click at [1001, 585] on button "Next" at bounding box center [1024, 600] width 110 height 42
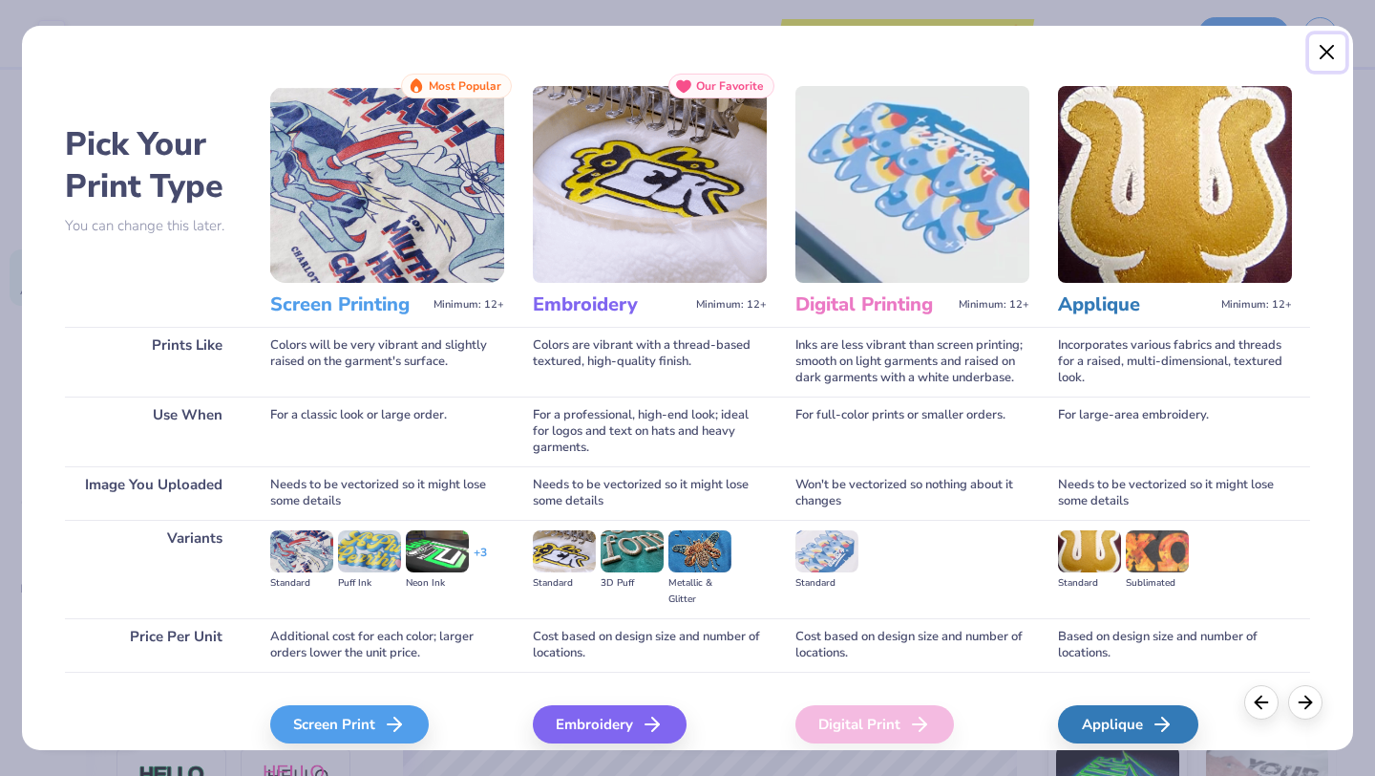
click at [1325, 50] on button "Close" at bounding box center [1328, 52] width 36 height 36
